Goal: Information Seeking & Learning: Learn about a topic

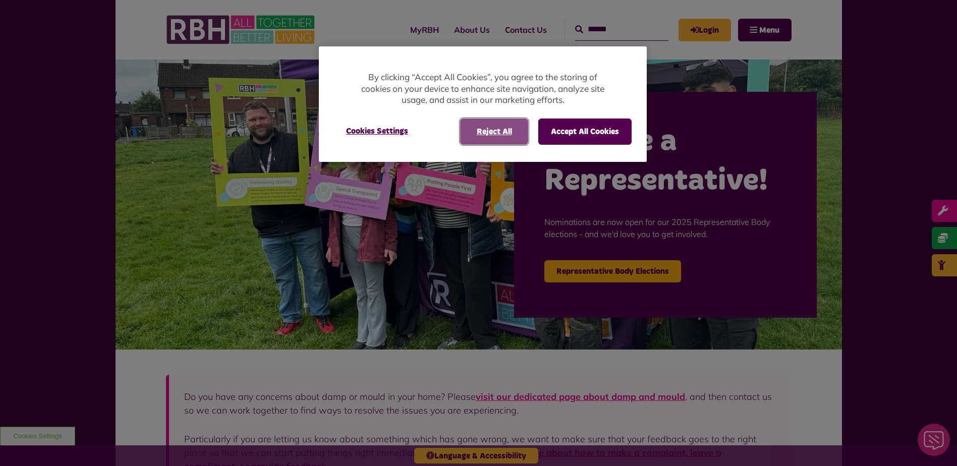
click at [491, 137] on button "Reject All" at bounding box center [494, 132] width 68 height 26
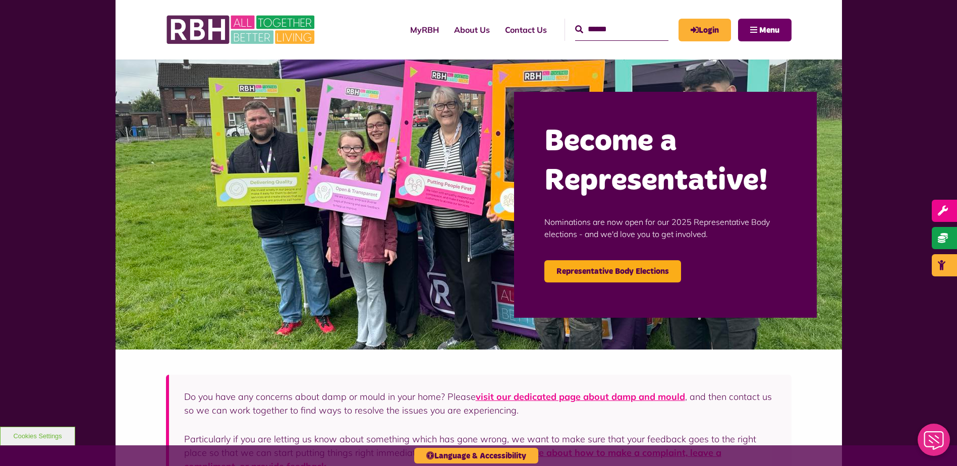
click at [755, 33] on button "Menu" at bounding box center [764, 30] width 53 height 23
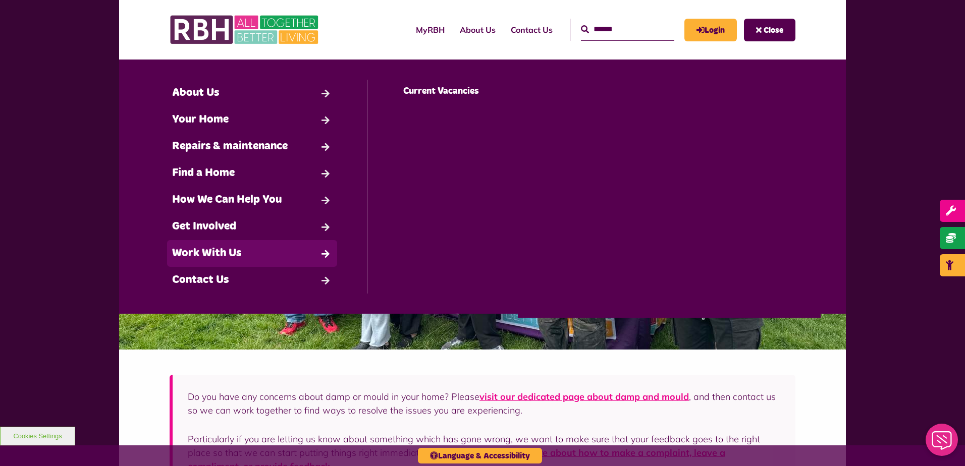
click at [196, 257] on link "Work With Us" at bounding box center [252, 253] width 170 height 27
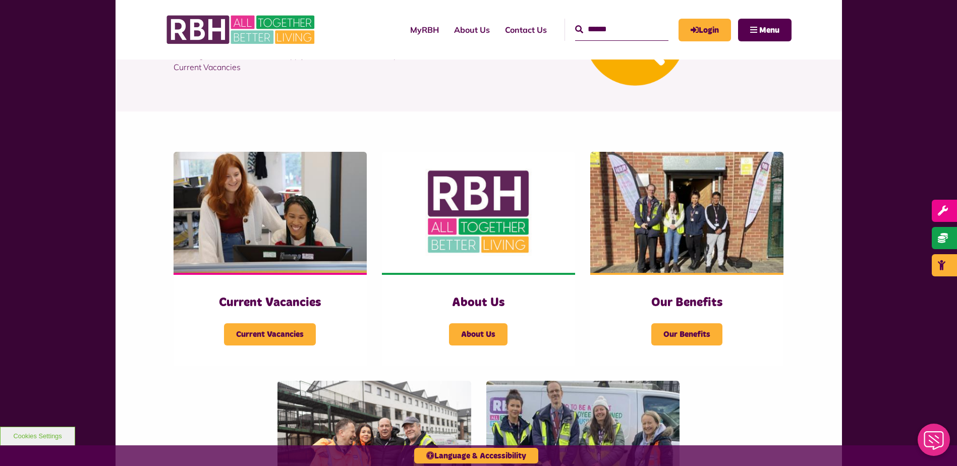
scroll to position [130, 0]
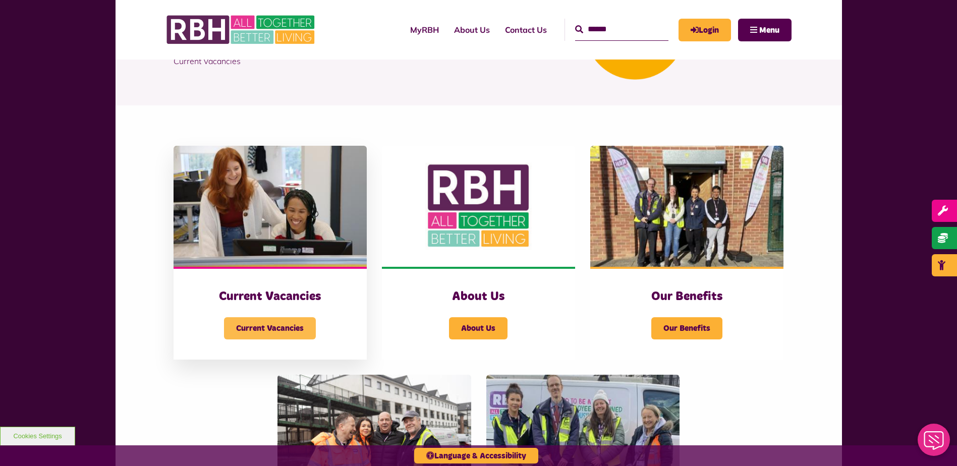
click at [302, 330] on span "Current Vacancies" at bounding box center [270, 328] width 92 height 22
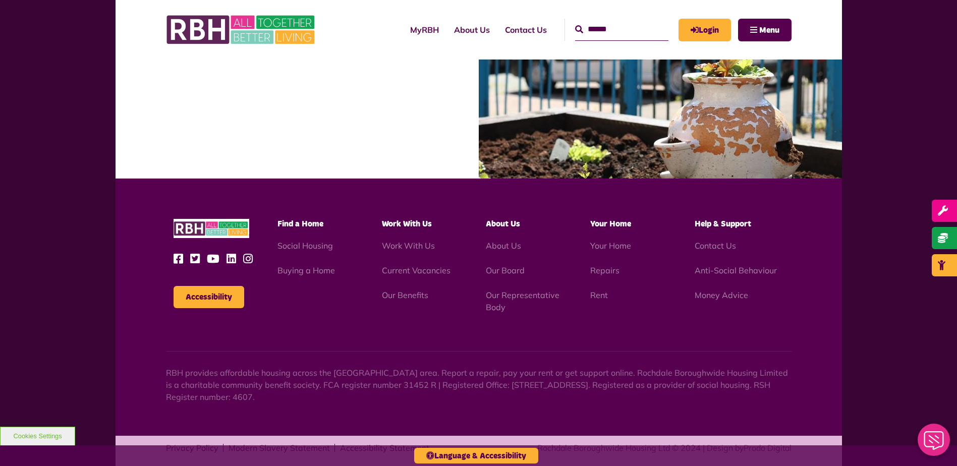
scroll to position [964, 0]
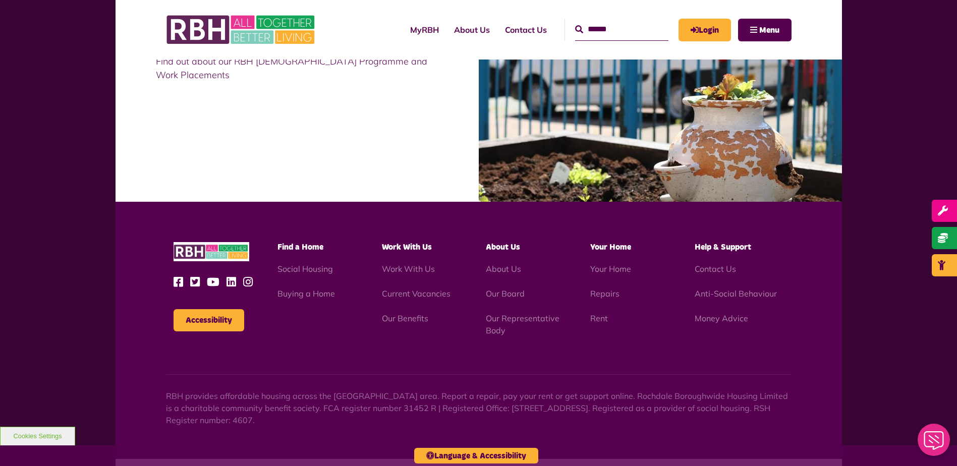
drag, startPoint x: 961, startPoint y: 132, endPoint x: 41, endPoint y: 2, distance: 928.5
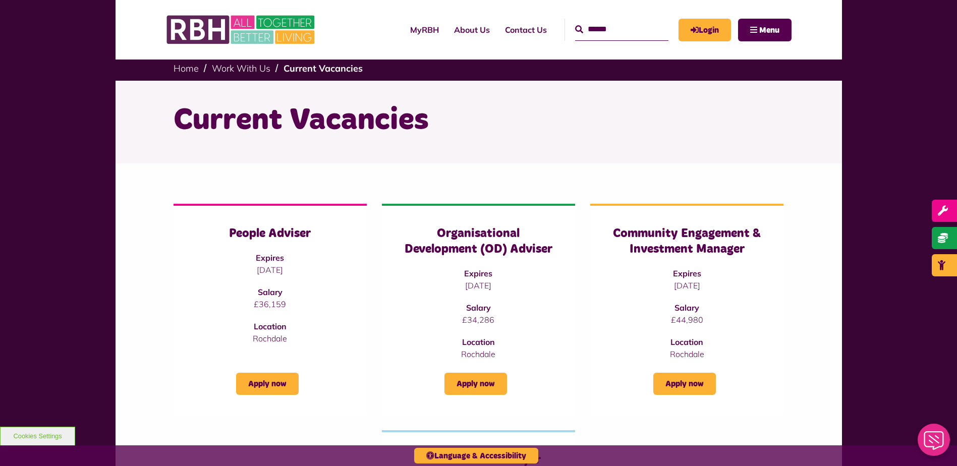
scroll to position [0, 0]
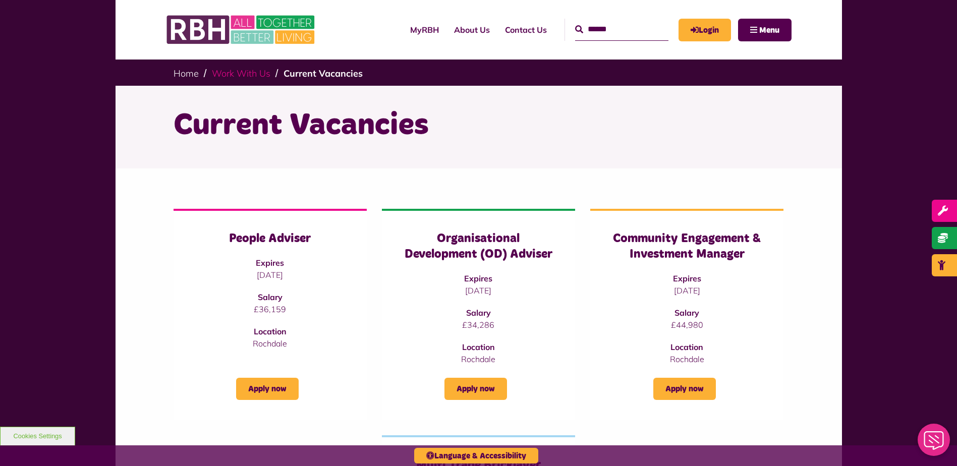
click at [245, 70] on link "Work With Us" at bounding box center [241, 74] width 59 height 12
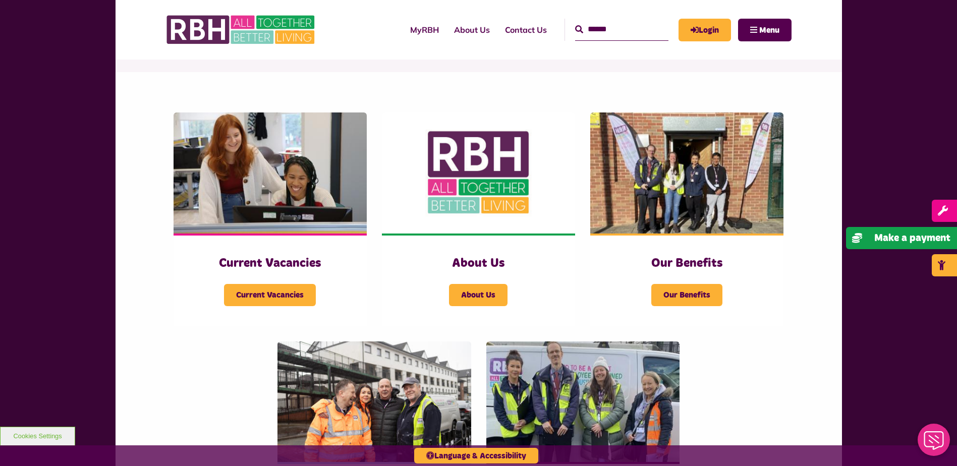
scroll to position [165, 0]
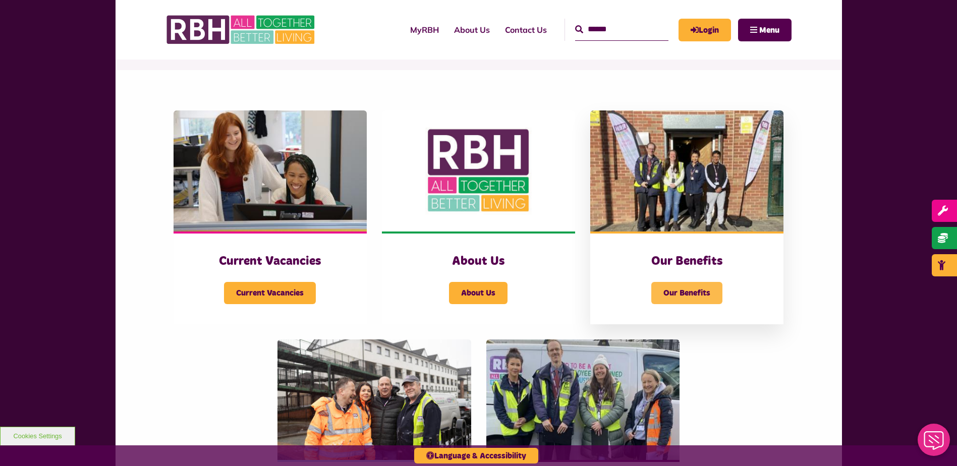
click at [703, 292] on span "Our Benefits" at bounding box center [686, 293] width 71 height 22
